Goal: Task Accomplishment & Management: Manage account settings

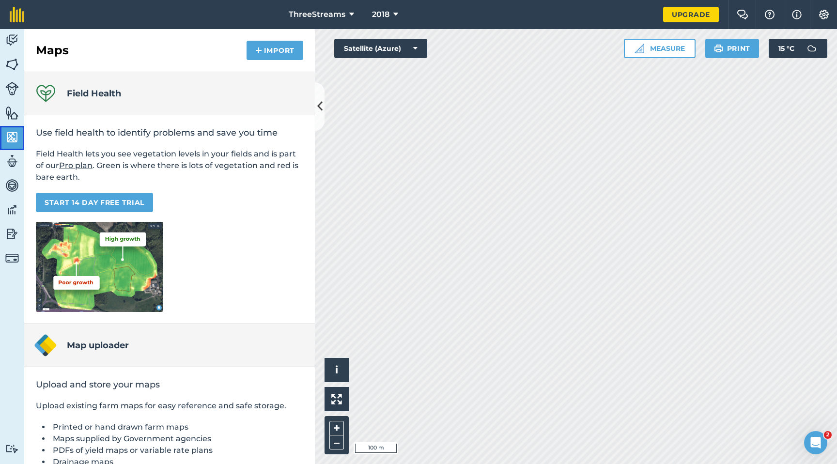
click at [15, 138] on img at bounding box center [12, 137] width 14 height 15
click at [15, 73] on link "Fields" at bounding box center [12, 65] width 24 height 24
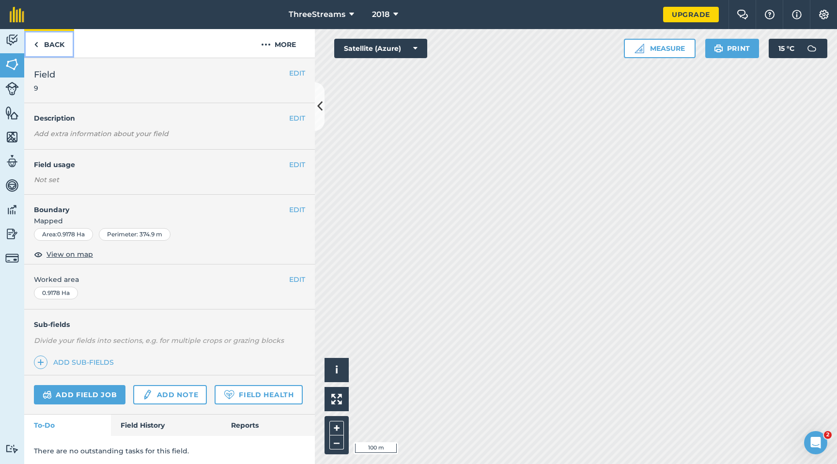
click at [40, 45] on link "Back" at bounding box center [49, 43] width 50 height 29
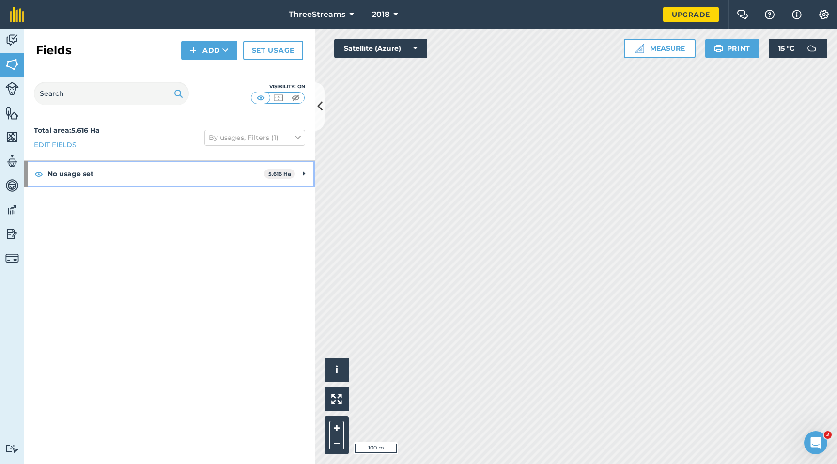
click at [71, 177] on strong "No usage set" at bounding box center [155, 174] width 217 height 26
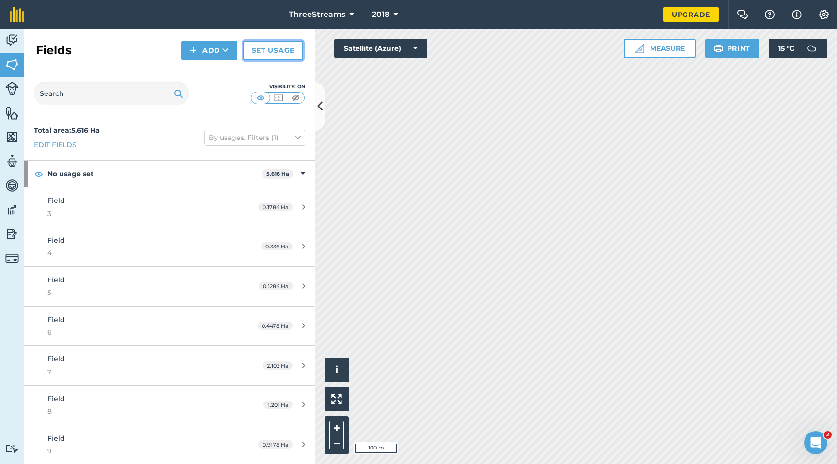
click at [279, 50] on link "Set usage" at bounding box center [273, 50] width 60 height 19
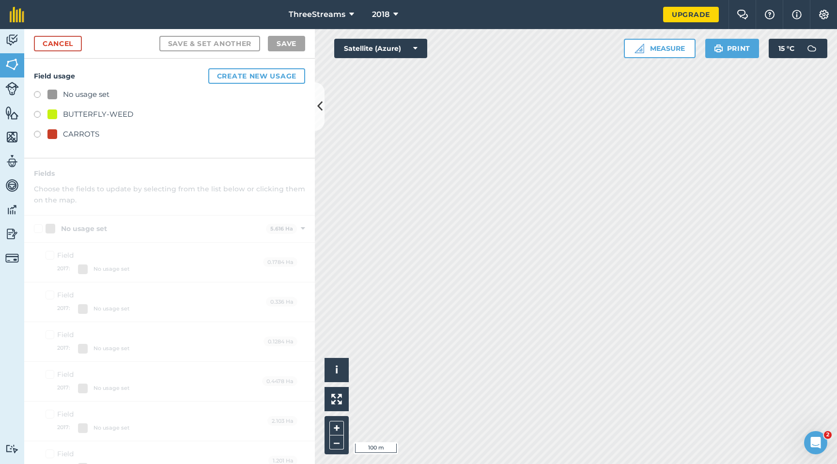
click at [38, 114] on label at bounding box center [41, 116] width 14 height 10
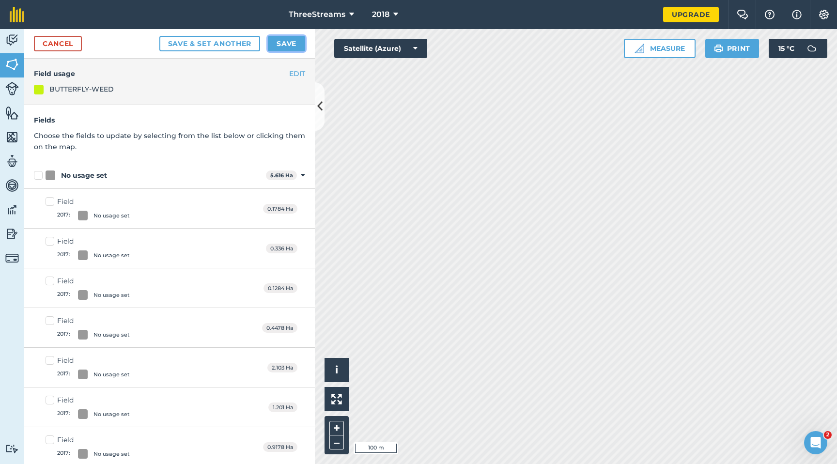
click at [289, 40] on button "Save" at bounding box center [286, 44] width 37 height 16
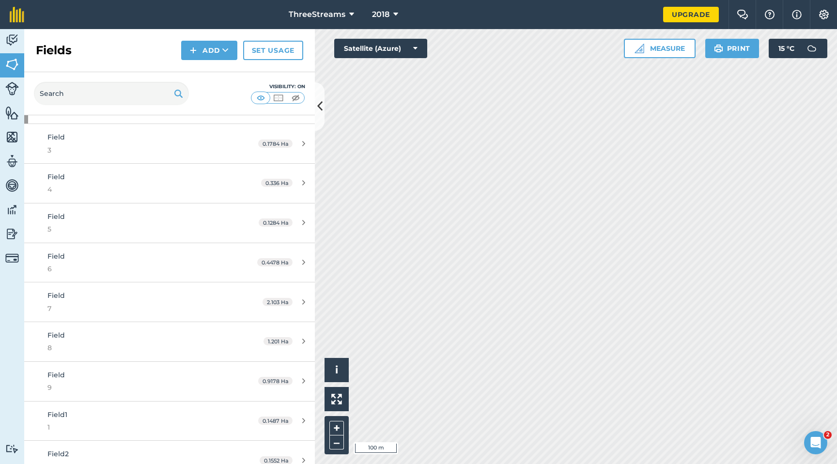
scroll to position [79, 0]
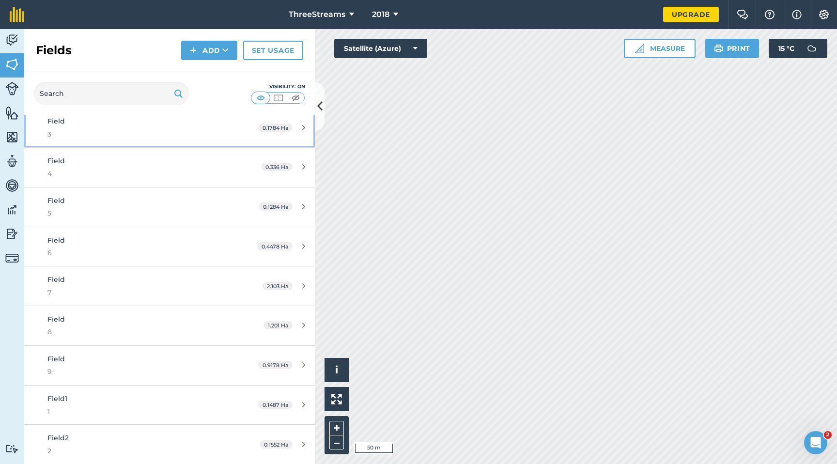
click at [205, 122] on div "Field 3" at bounding box center [138, 128] width 182 height 24
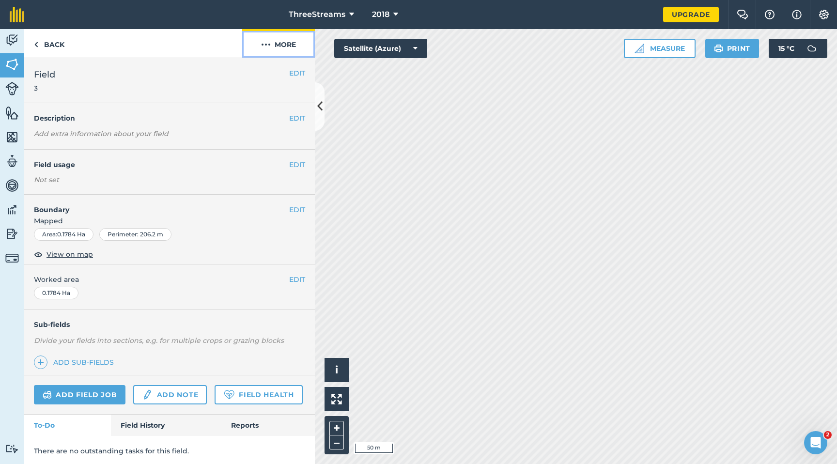
click at [262, 46] on img at bounding box center [266, 45] width 10 height 12
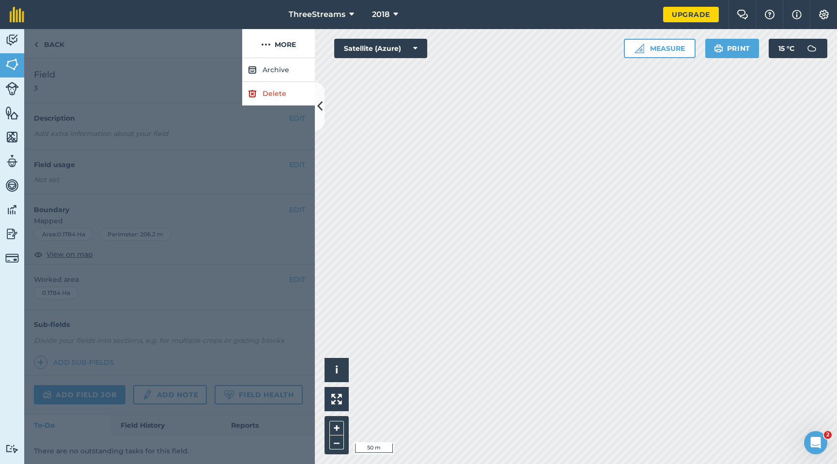
click at [165, 41] on div at bounding box center [133, 43] width 218 height 29
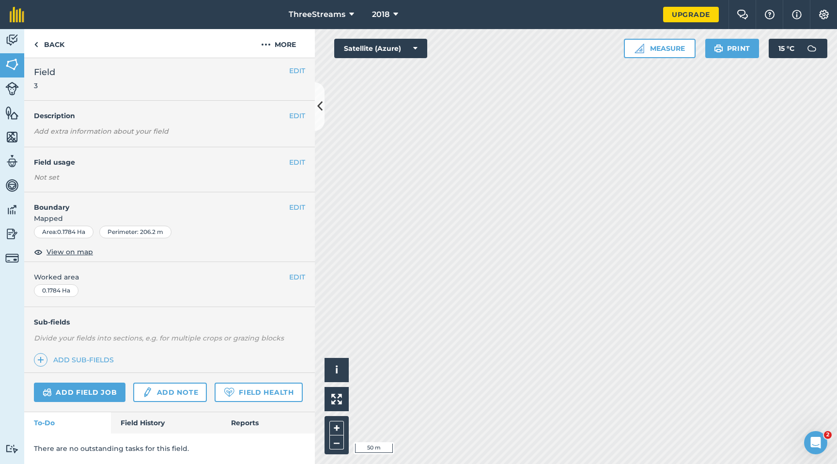
scroll to position [29, 0]
click at [37, 48] on img at bounding box center [36, 45] width 4 height 12
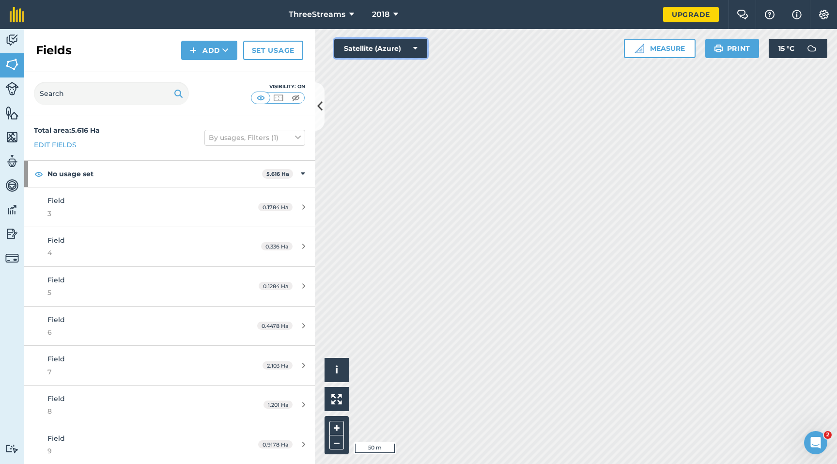
click at [403, 49] on button "Satellite (Azure)" at bounding box center [380, 48] width 93 height 19
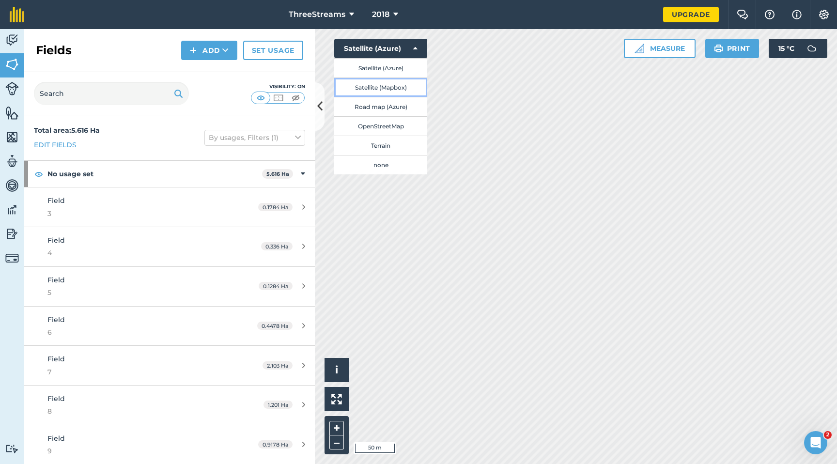
click at [396, 90] on button "Satellite (Mapbox)" at bounding box center [380, 87] width 93 height 19
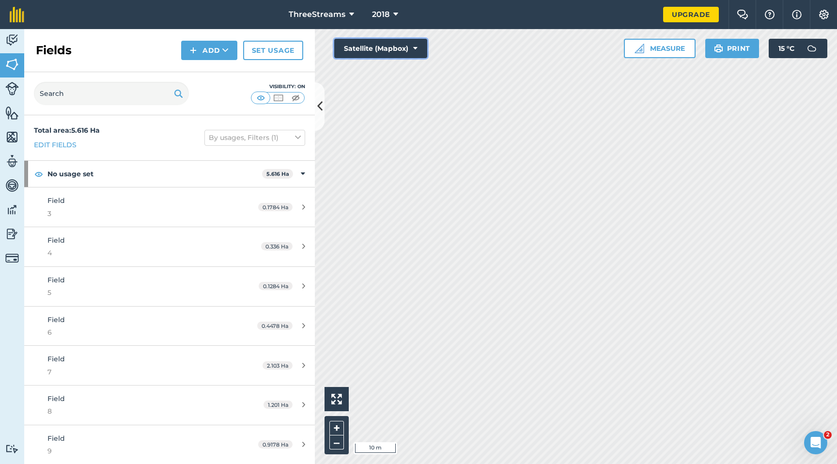
click at [414, 48] on icon at bounding box center [415, 49] width 4 height 10
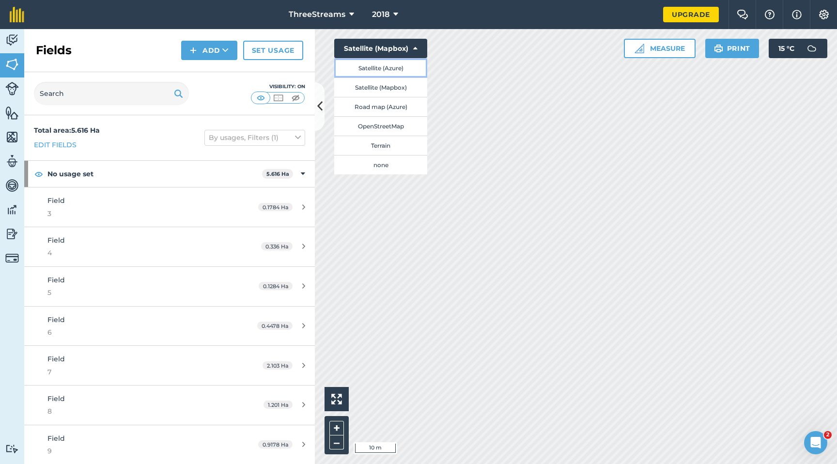
click at [399, 68] on button "Satellite (Azure)" at bounding box center [380, 67] width 93 height 19
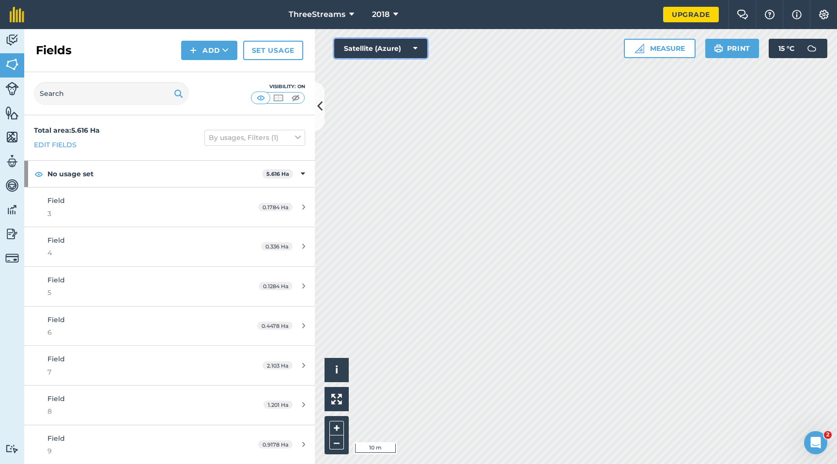
click at [394, 49] on button "Satellite (Azure)" at bounding box center [380, 48] width 93 height 19
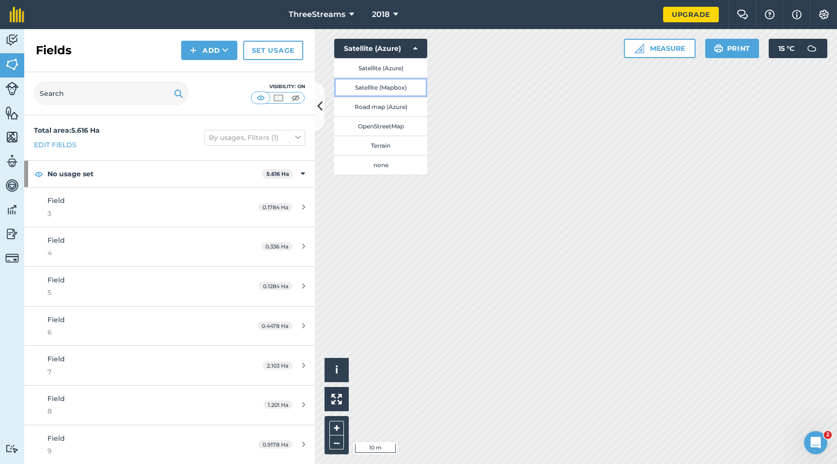
click at [398, 87] on button "Satellite (Mapbox)" at bounding box center [380, 87] width 93 height 19
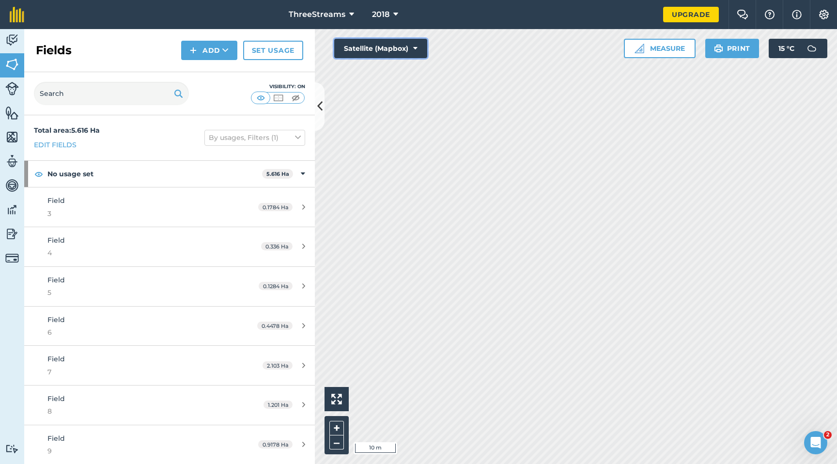
click at [394, 49] on button "Satellite (Mapbox)" at bounding box center [380, 48] width 93 height 19
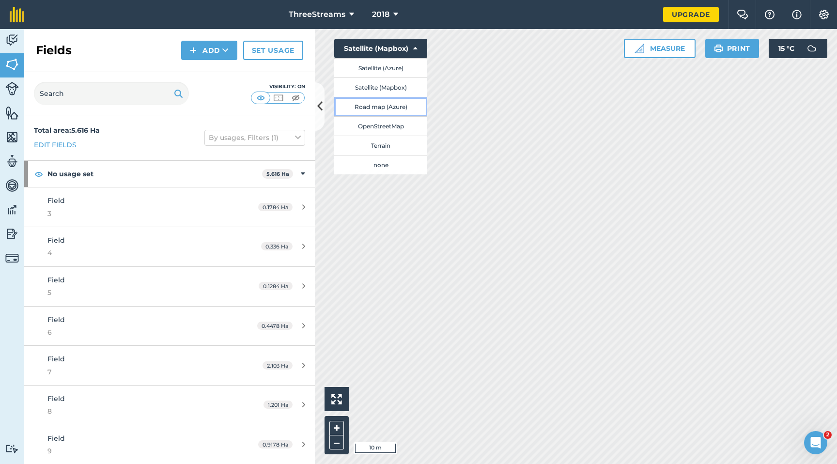
click at [388, 109] on button "Road map (Azure)" at bounding box center [380, 106] width 93 height 19
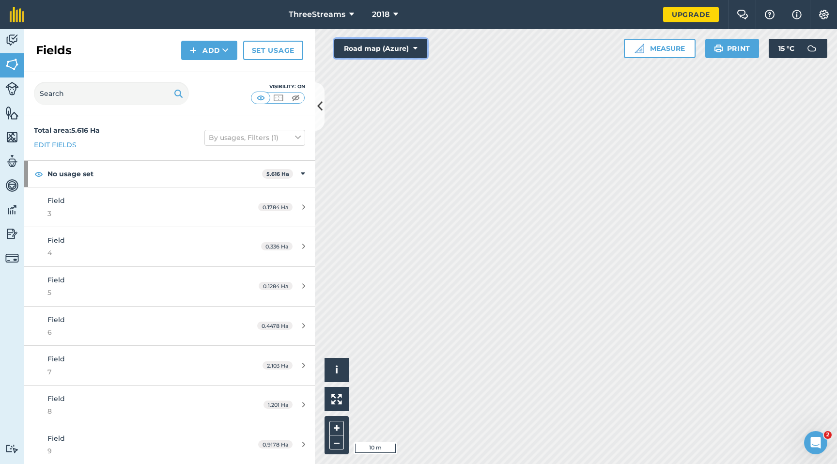
click at [386, 49] on button "Road map (Azure)" at bounding box center [380, 48] width 93 height 19
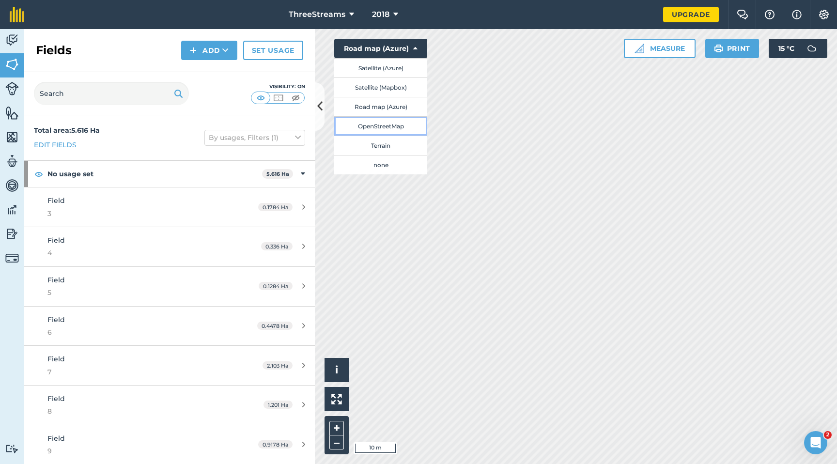
click at [394, 127] on button "OpenStreetMap" at bounding box center [380, 125] width 93 height 19
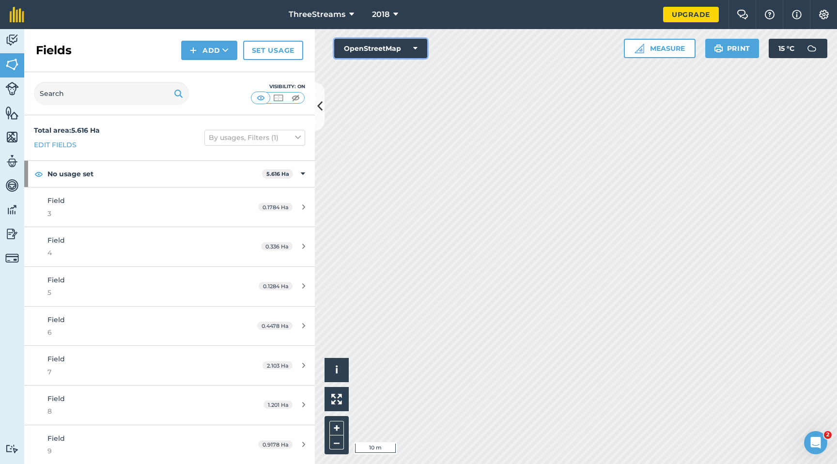
click at [389, 51] on button "OpenStreetMap" at bounding box center [380, 48] width 93 height 19
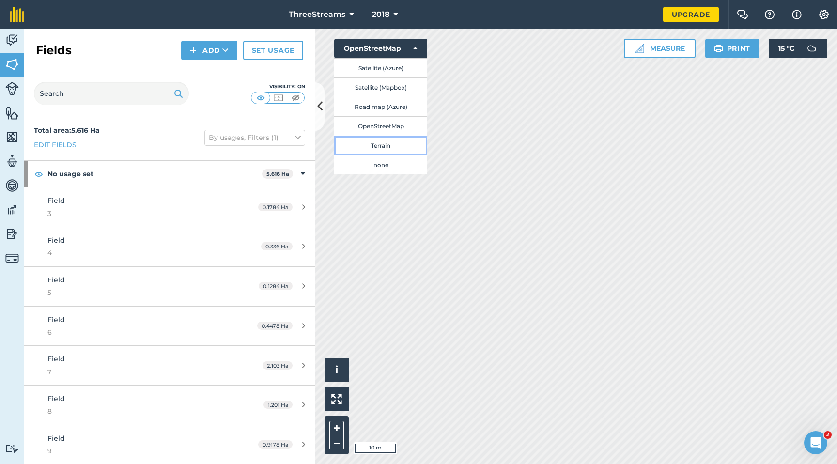
click at [385, 145] on button "Terrain" at bounding box center [380, 145] width 93 height 19
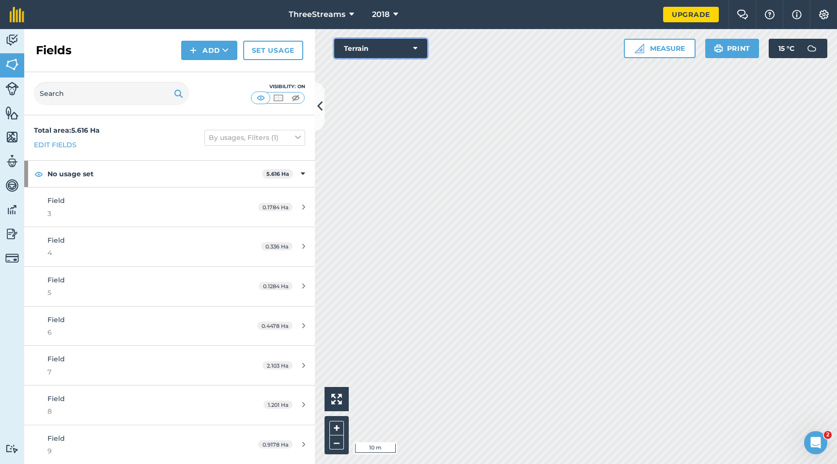
click at [398, 51] on button "Terrain" at bounding box center [380, 48] width 93 height 19
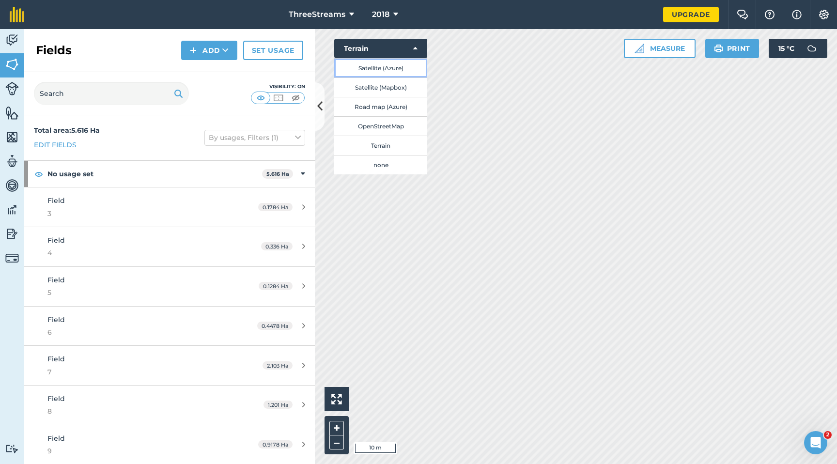
click at [396, 68] on button "Satellite (Azure)" at bounding box center [380, 67] width 93 height 19
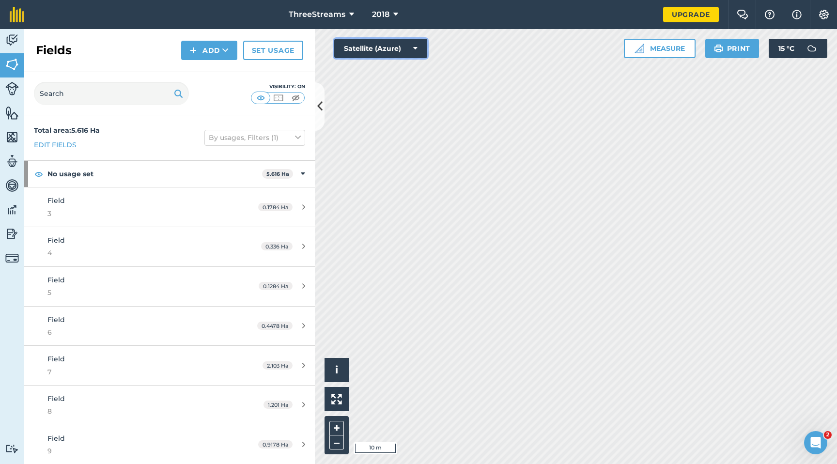
click at [397, 48] on button "Satellite (Azure)" at bounding box center [380, 48] width 93 height 19
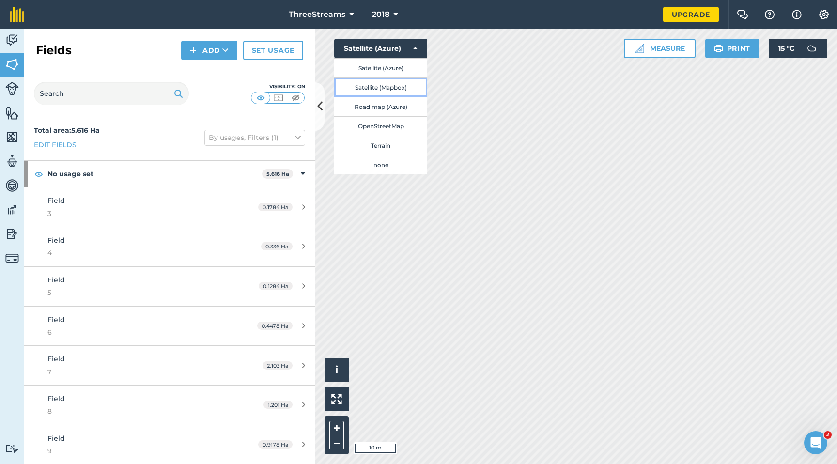
click at [393, 89] on button "Satellite (Mapbox)" at bounding box center [380, 87] width 93 height 19
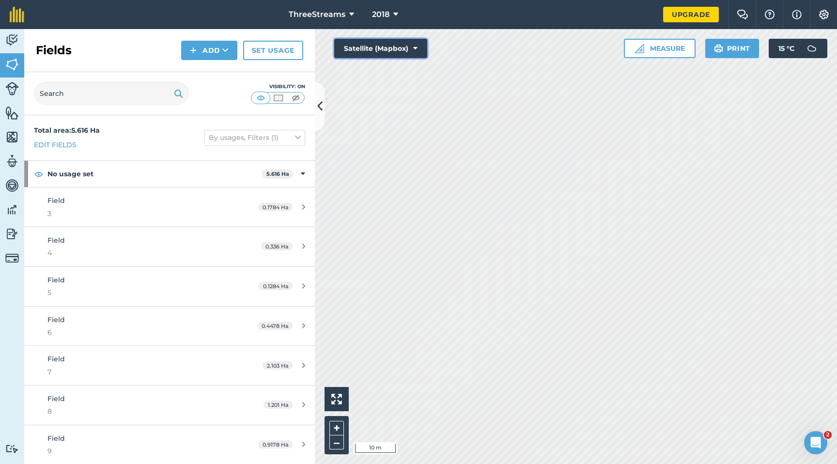
drag, startPoint x: 392, startPoint y: 50, endPoint x: 392, endPoint y: 57, distance: 6.3
click at [392, 50] on button "Satellite (Mapbox)" at bounding box center [380, 48] width 93 height 19
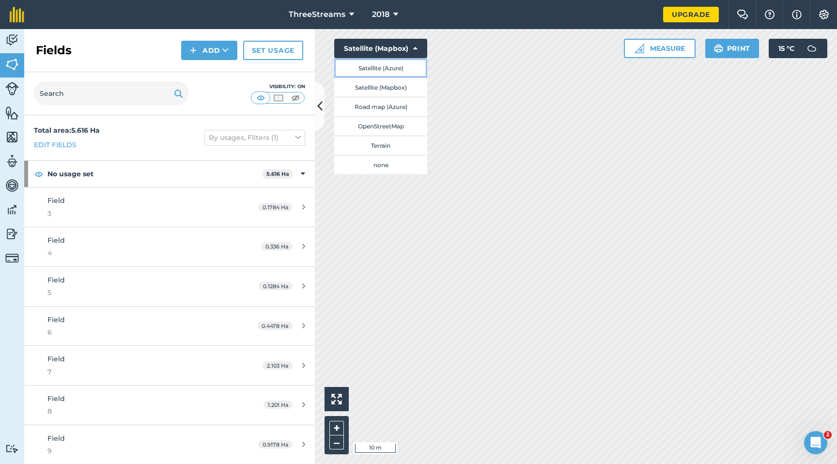
click at [391, 65] on button "Satellite (Azure)" at bounding box center [380, 67] width 93 height 19
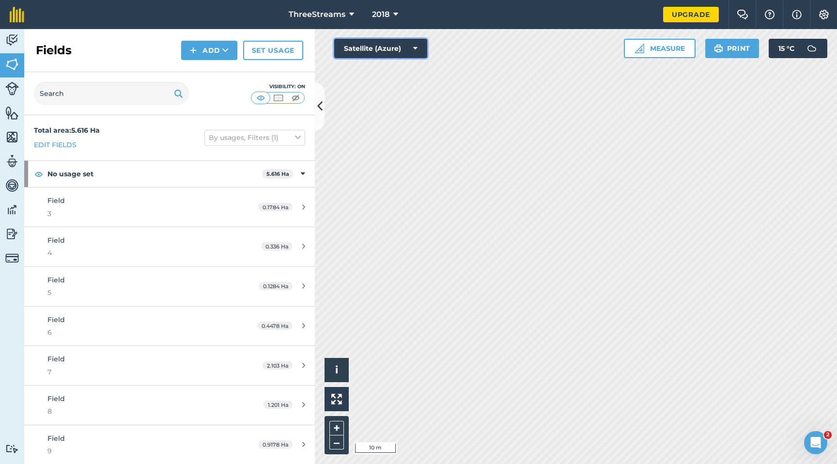
click at [391, 49] on button "Satellite (Azure)" at bounding box center [380, 48] width 93 height 19
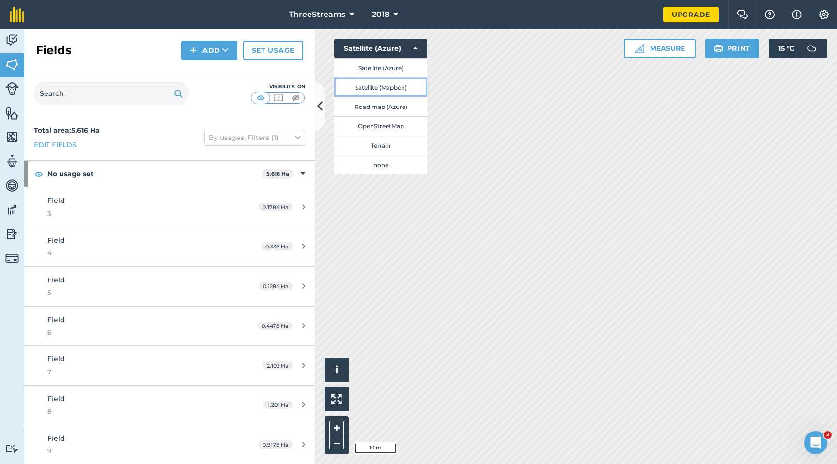
click at [395, 84] on button "Satellite (Mapbox)" at bounding box center [380, 87] width 93 height 19
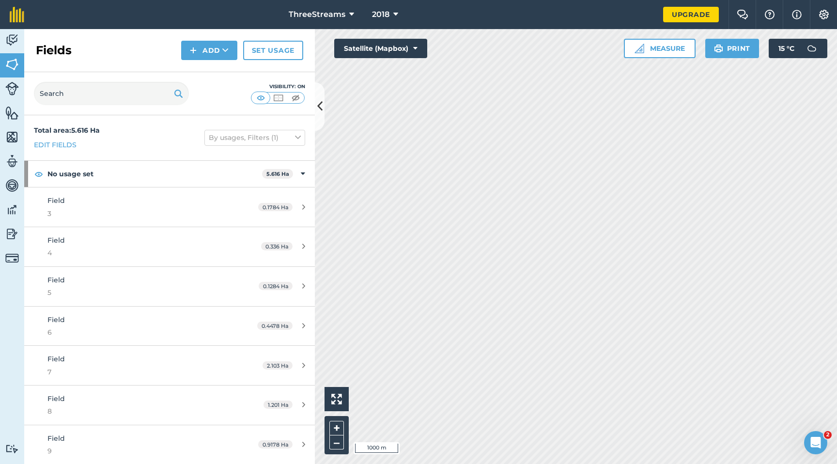
click at [814, 446] on icon "Open Intercom Messenger" at bounding box center [816, 443] width 16 height 16
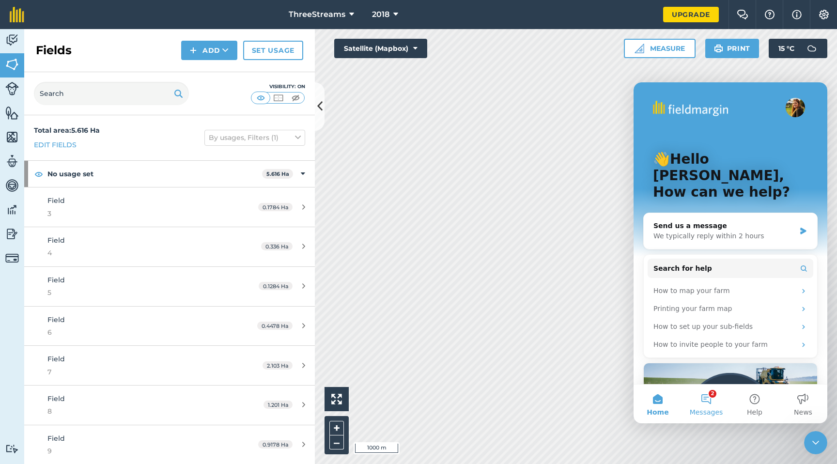
click at [710, 405] on button "2 Messages" at bounding box center [706, 404] width 48 height 39
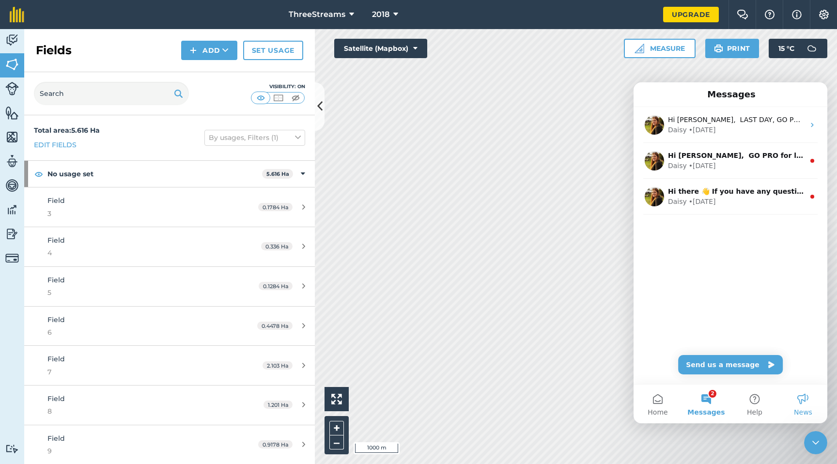
click at [808, 408] on button "News" at bounding box center [803, 404] width 48 height 39
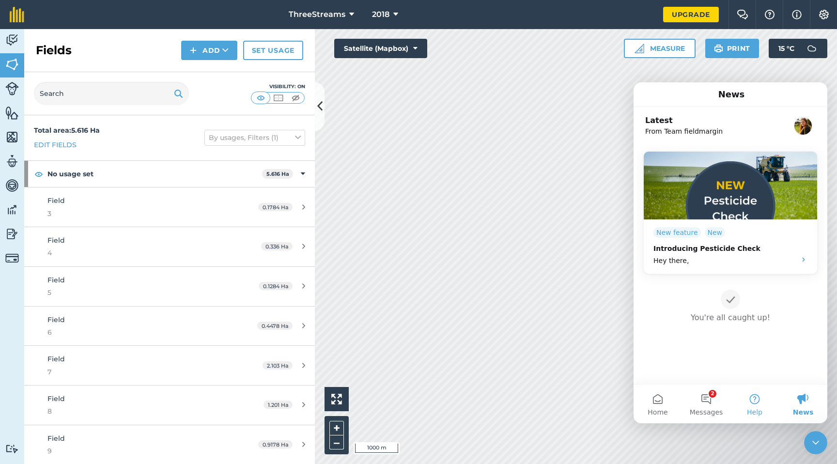
click at [770, 413] on button "Help" at bounding box center [755, 404] width 48 height 39
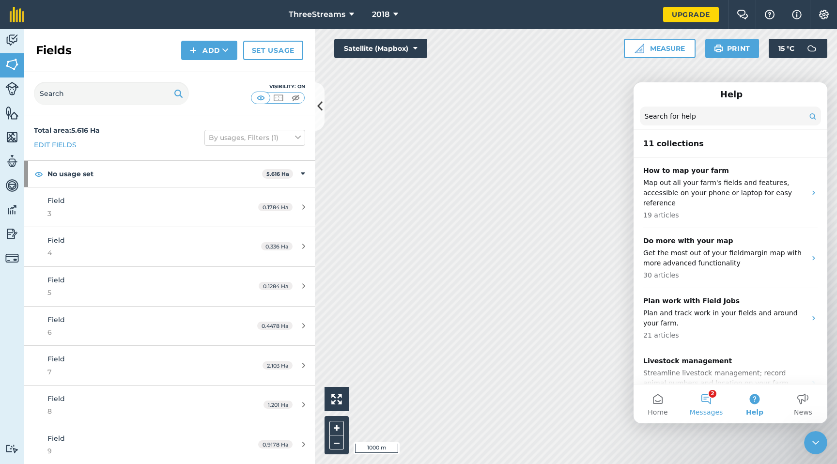
click at [700, 413] on span "Messages" at bounding box center [706, 412] width 33 height 7
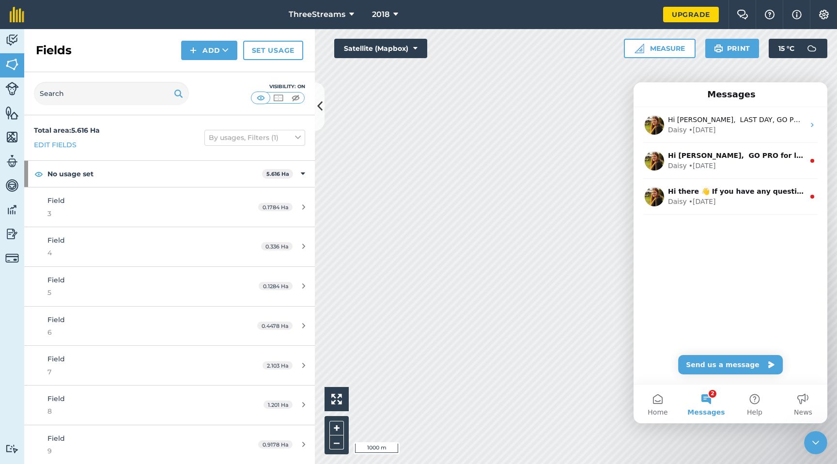
click at [700, 414] on span "Messages" at bounding box center [706, 412] width 37 height 7
click at [652, 403] on button "Home" at bounding box center [658, 404] width 48 height 39
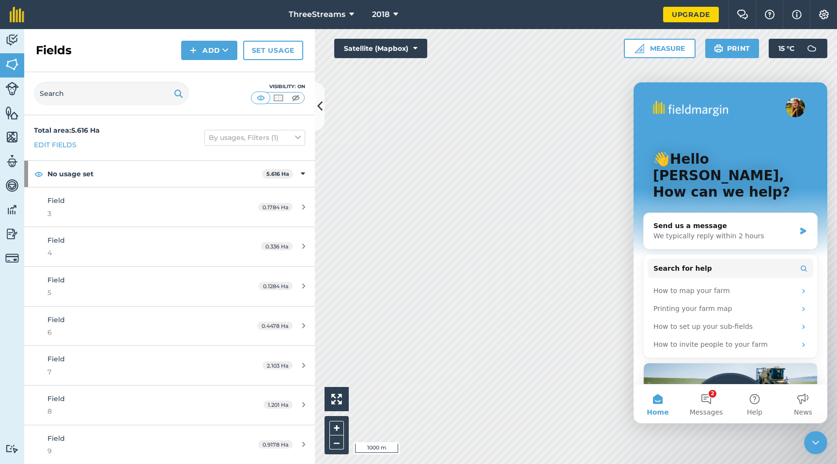
click at [652, 405] on button "Home" at bounding box center [658, 404] width 48 height 39
click at [821, 438] on icon "Close Intercom Messenger" at bounding box center [816, 443] width 12 height 12
